Goal: Find specific page/section: Find specific page/section

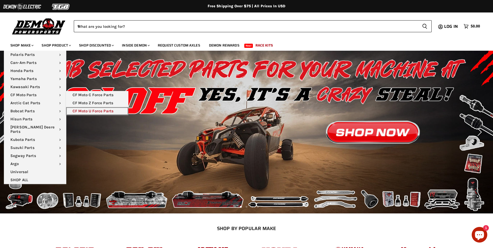
click at [86, 110] on link "CF Moto U Force Parts" at bounding box center [97, 111] width 62 height 8
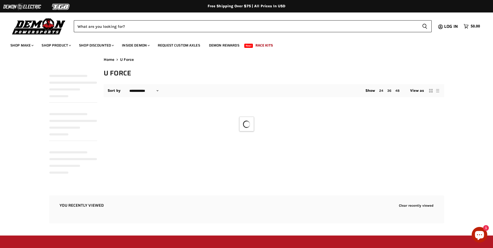
select select "**********"
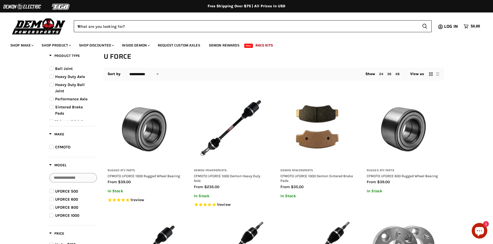
scroll to position [26, 0]
